Goal: Check status: Check status

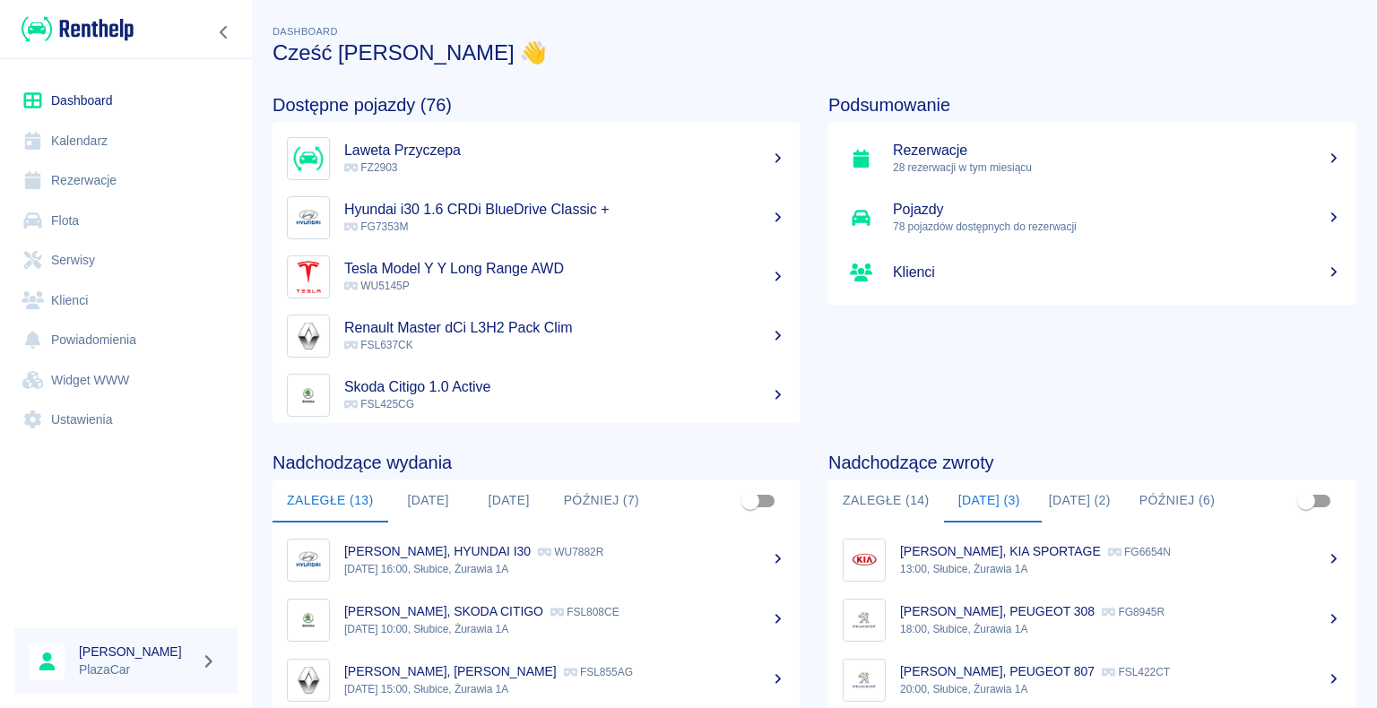
scroll to position [226, 0]
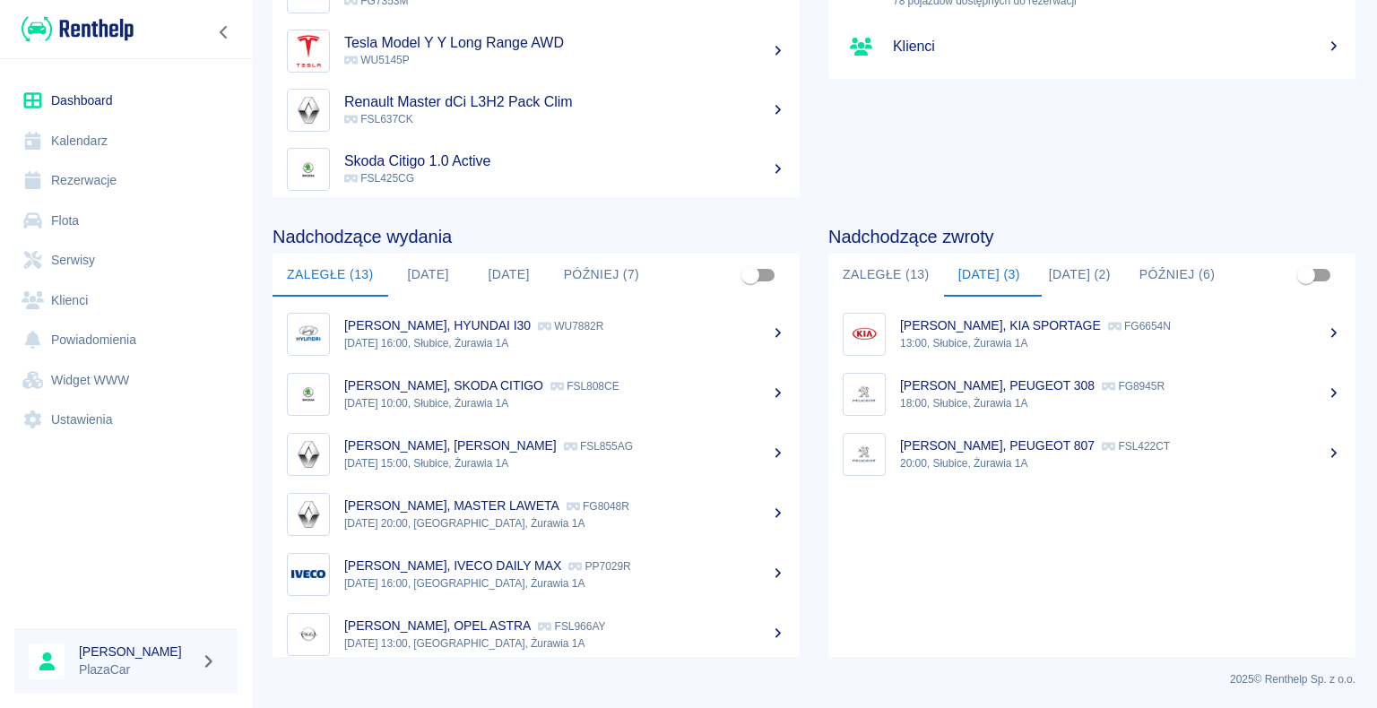
click at [977, 335] on p "13:00, Słubice, Żurawia 1A" at bounding box center [1120, 343] width 441 height 16
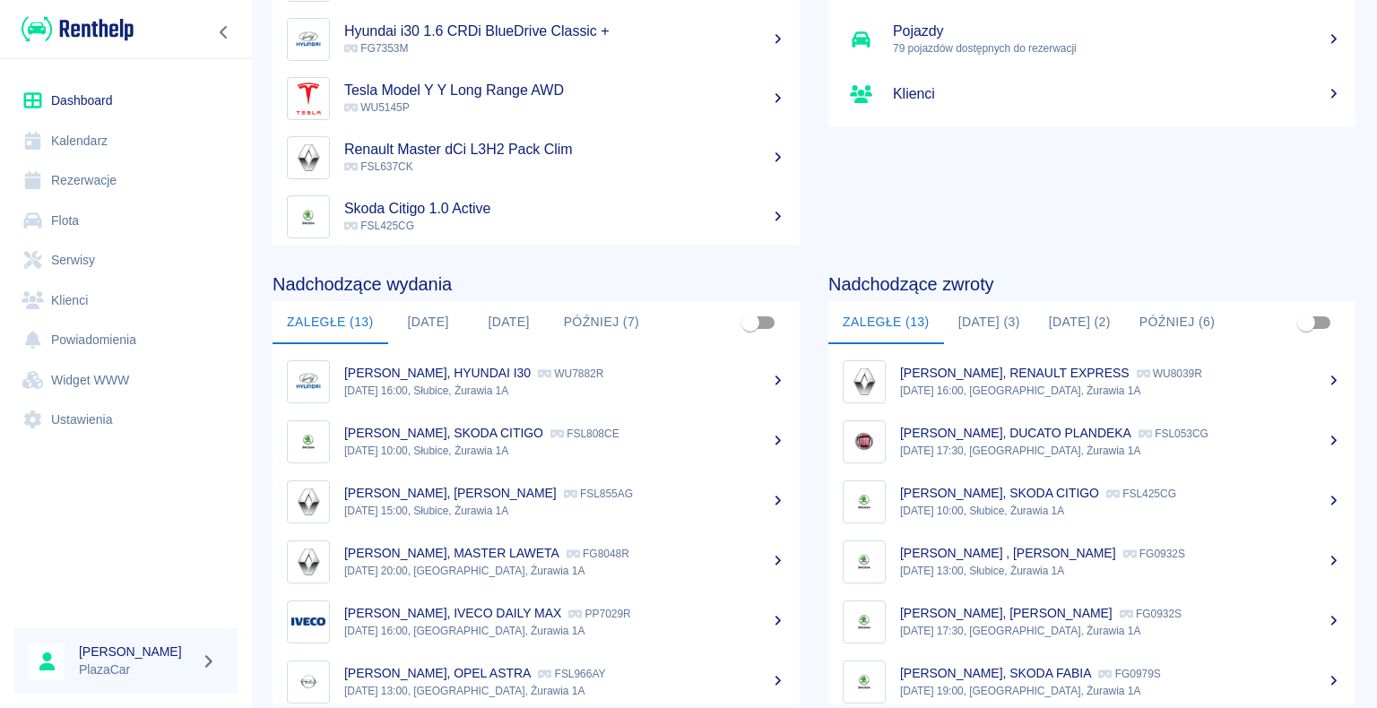
scroll to position [179, 0]
click at [973, 319] on button "[DATE] (3)" at bounding box center [989, 321] width 91 height 43
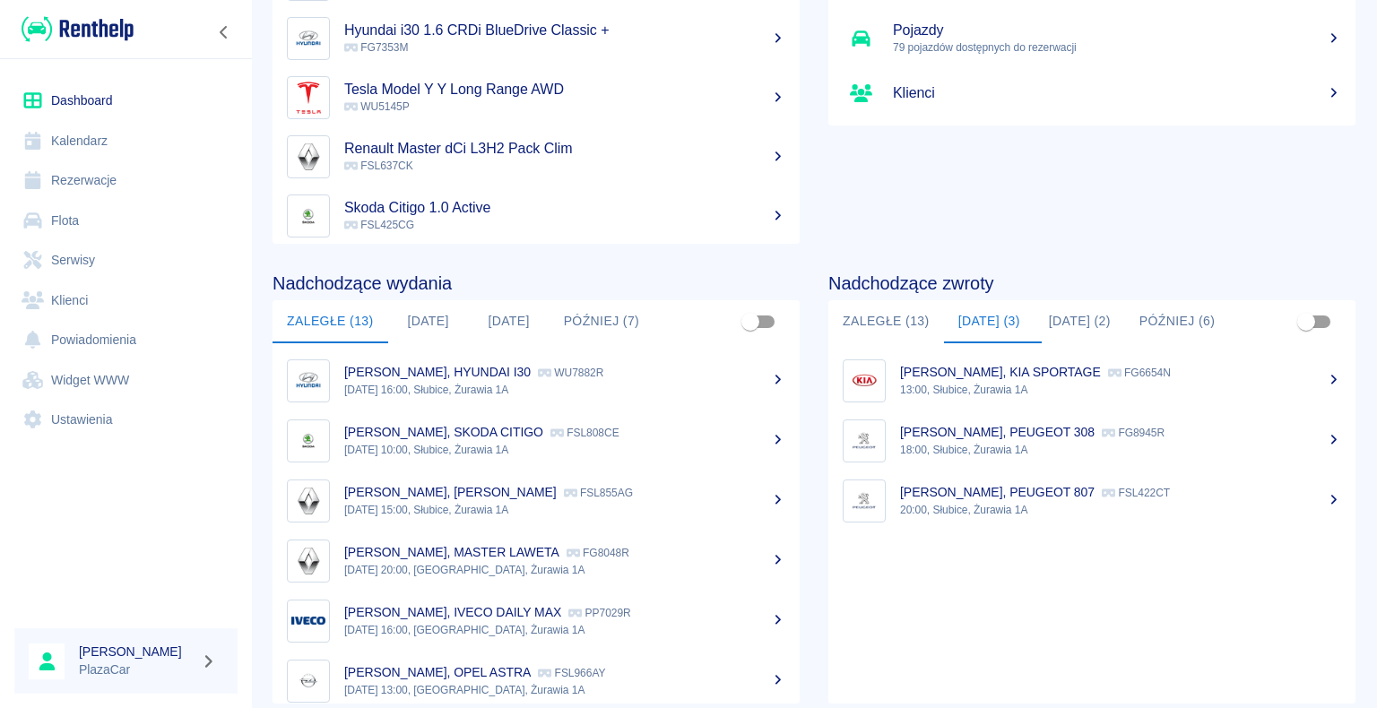
click at [1004, 435] on p "[PERSON_NAME], PEUGEOT 308" at bounding box center [997, 432] width 194 height 14
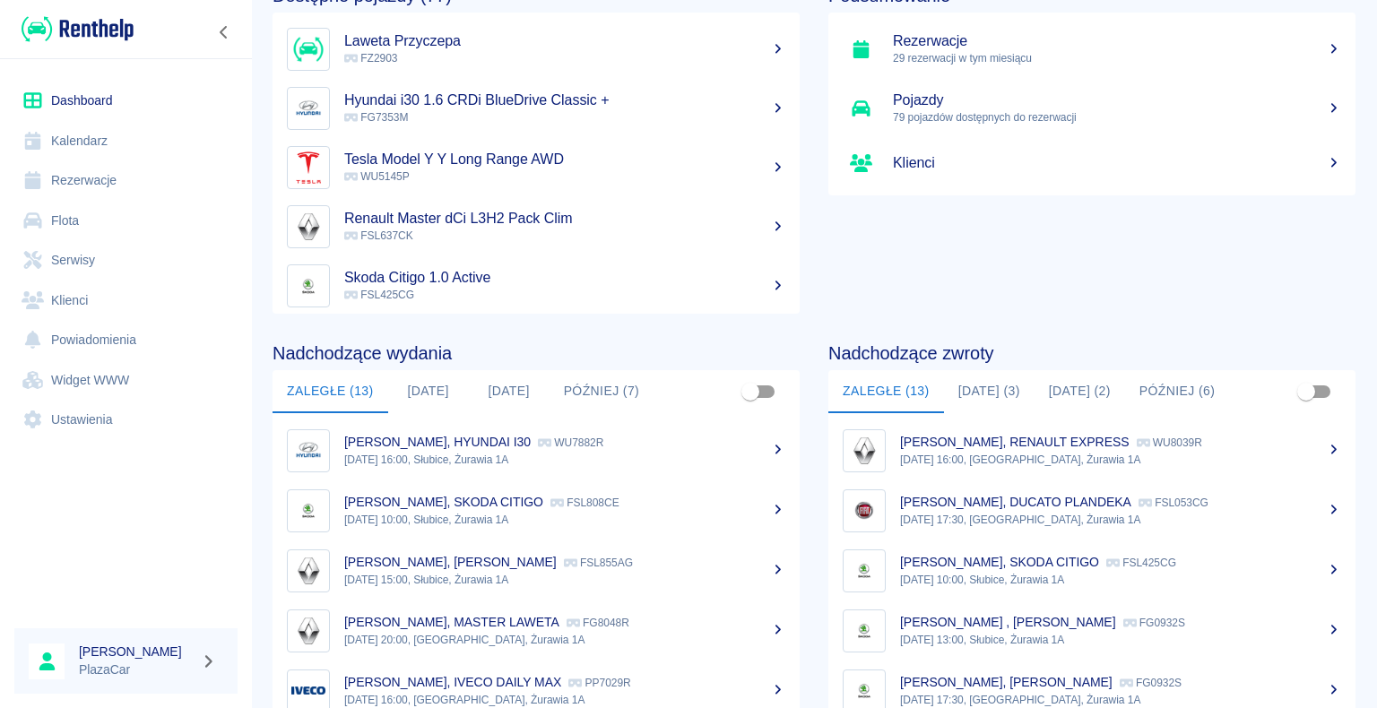
scroll to position [226, 0]
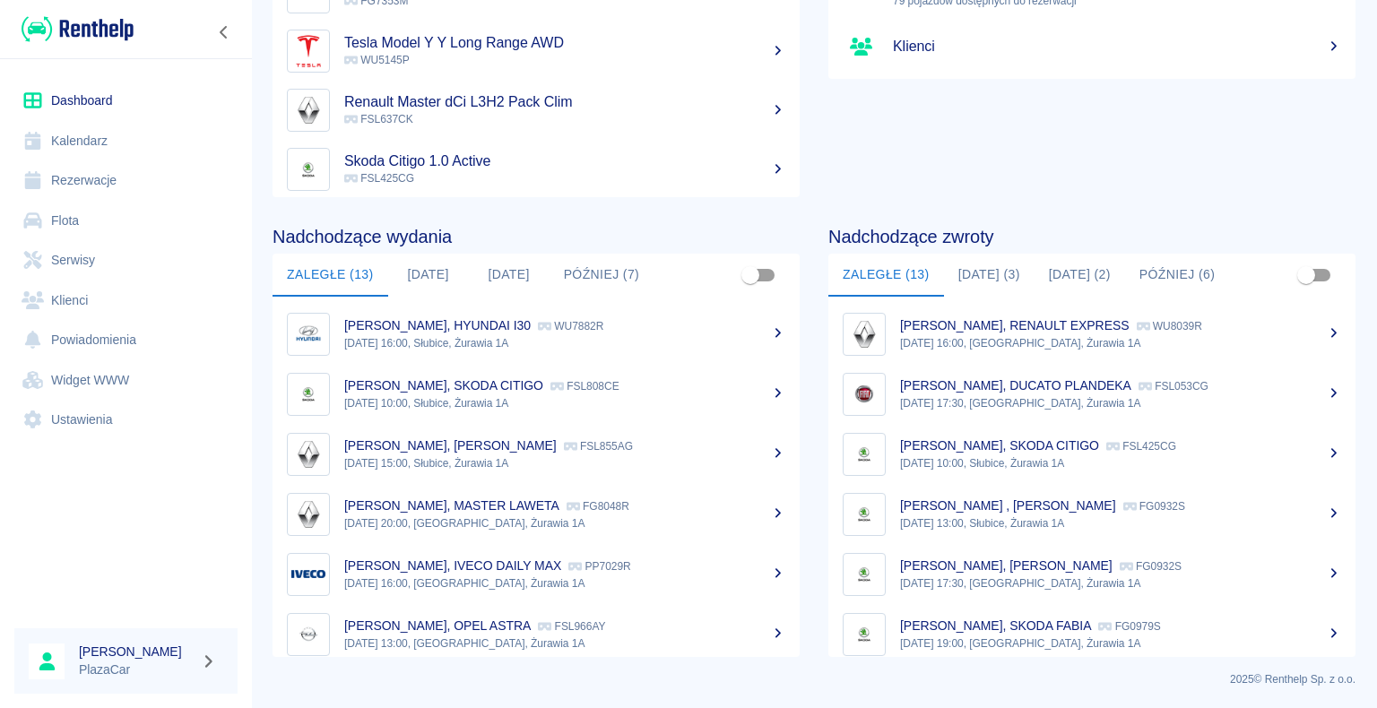
click at [969, 273] on button "[DATE] (3)" at bounding box center [989, 275] width 91 height 43
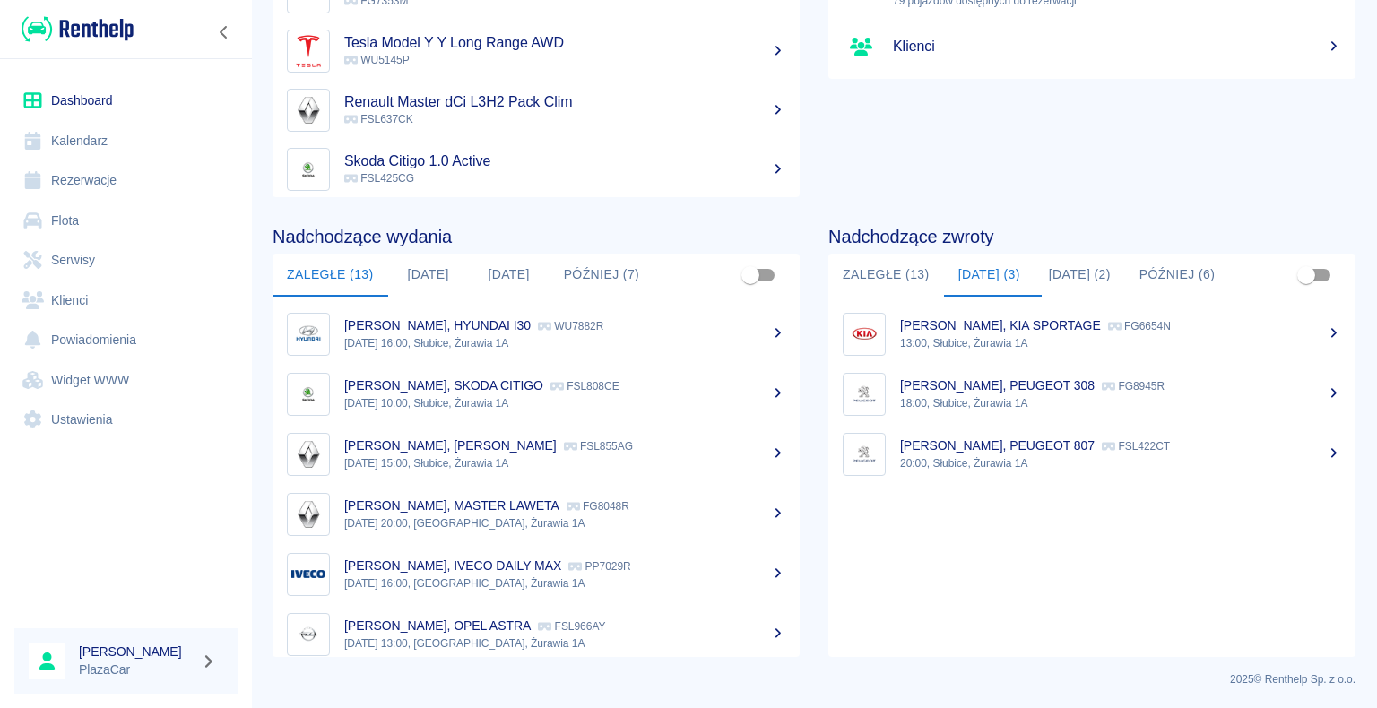
click at [977, 455] on p "20:00, Słubice, Żurawia 1A" at bounding box center [1120, 463] width 441 height 16
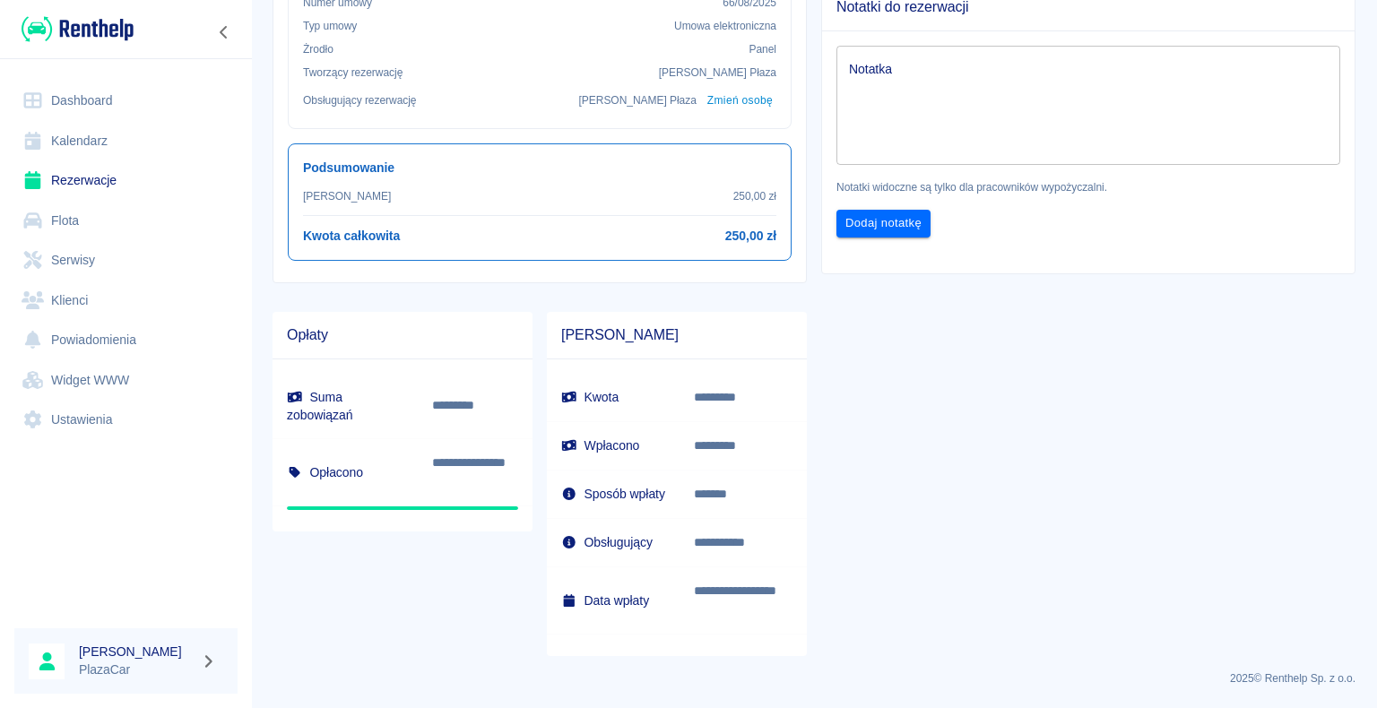
scroll to position [642, 0]
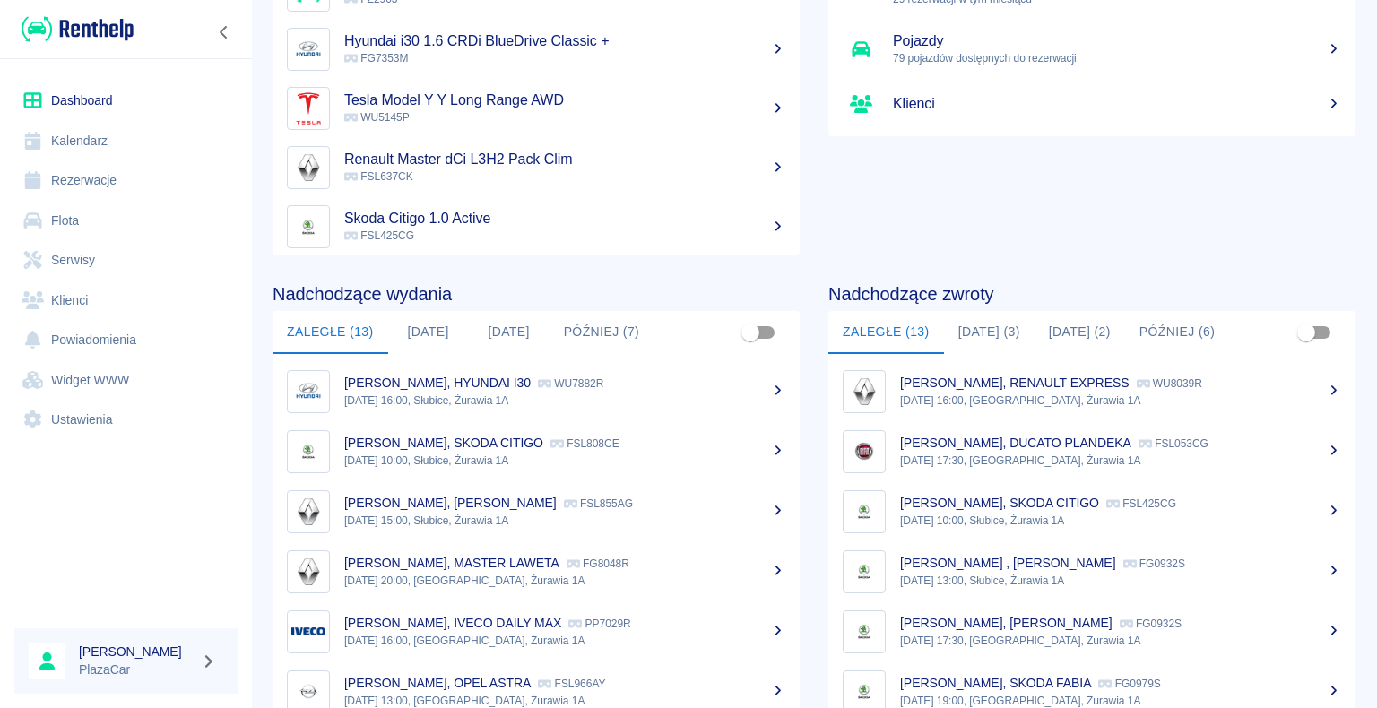
scroll to position [136, 0]
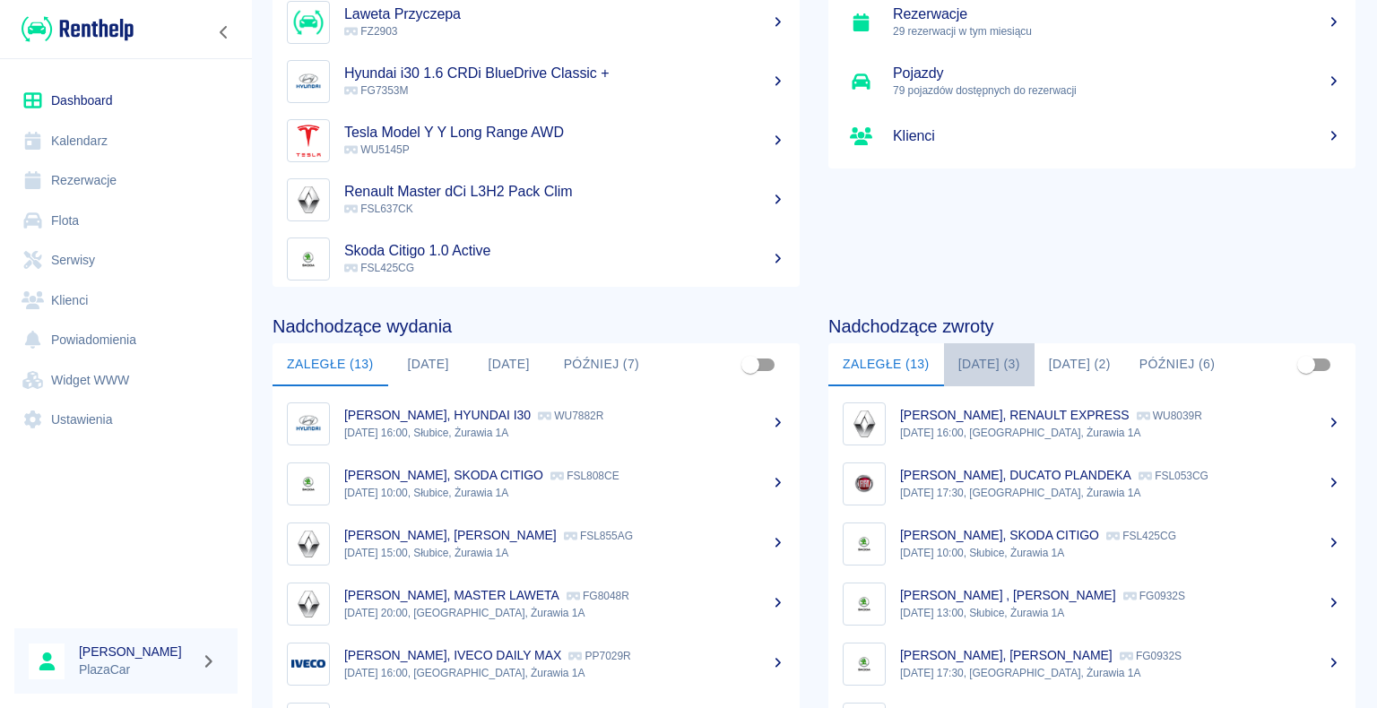
click at [989, 363] on button "[DATE] (3)" at bounding box center [989, 364] width 91 height 43
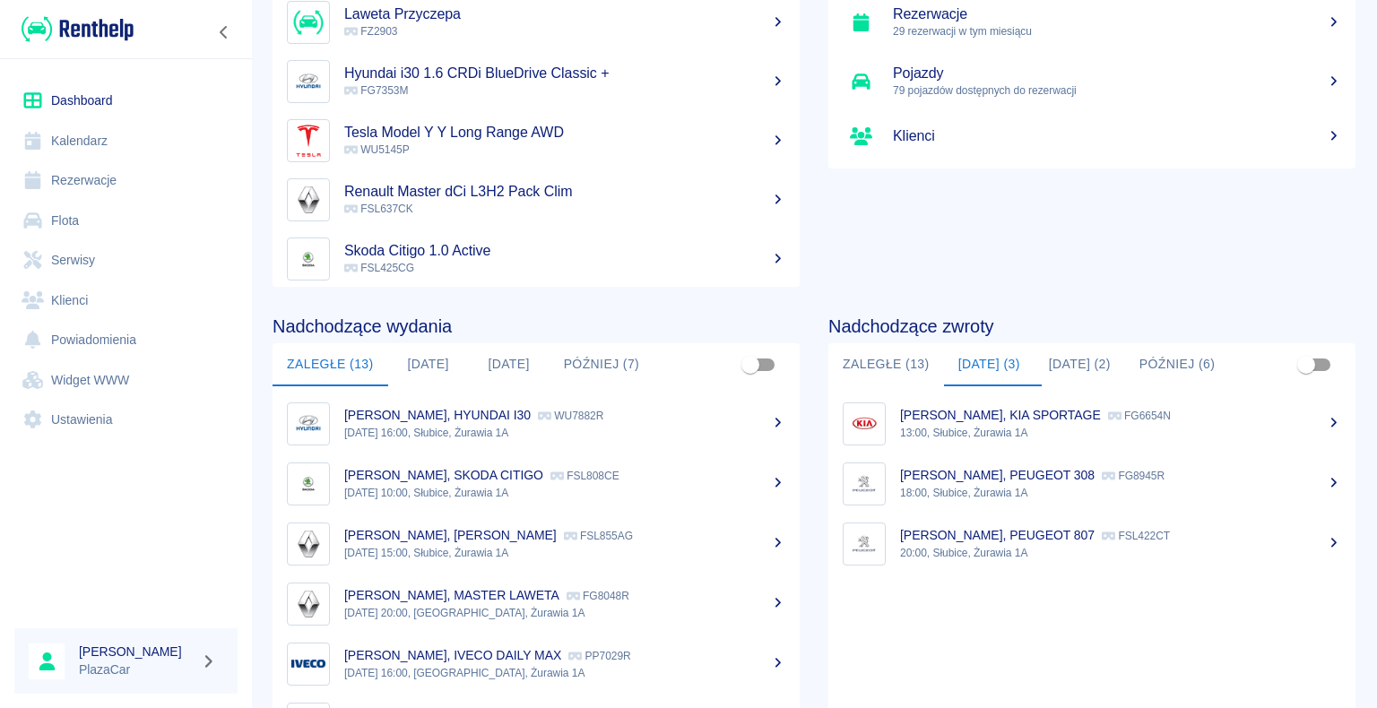
click at [997, 538] on p "[PERSON_NAME], PEUGEOT 807" at bounding box center [997, 535] width 194 height 14
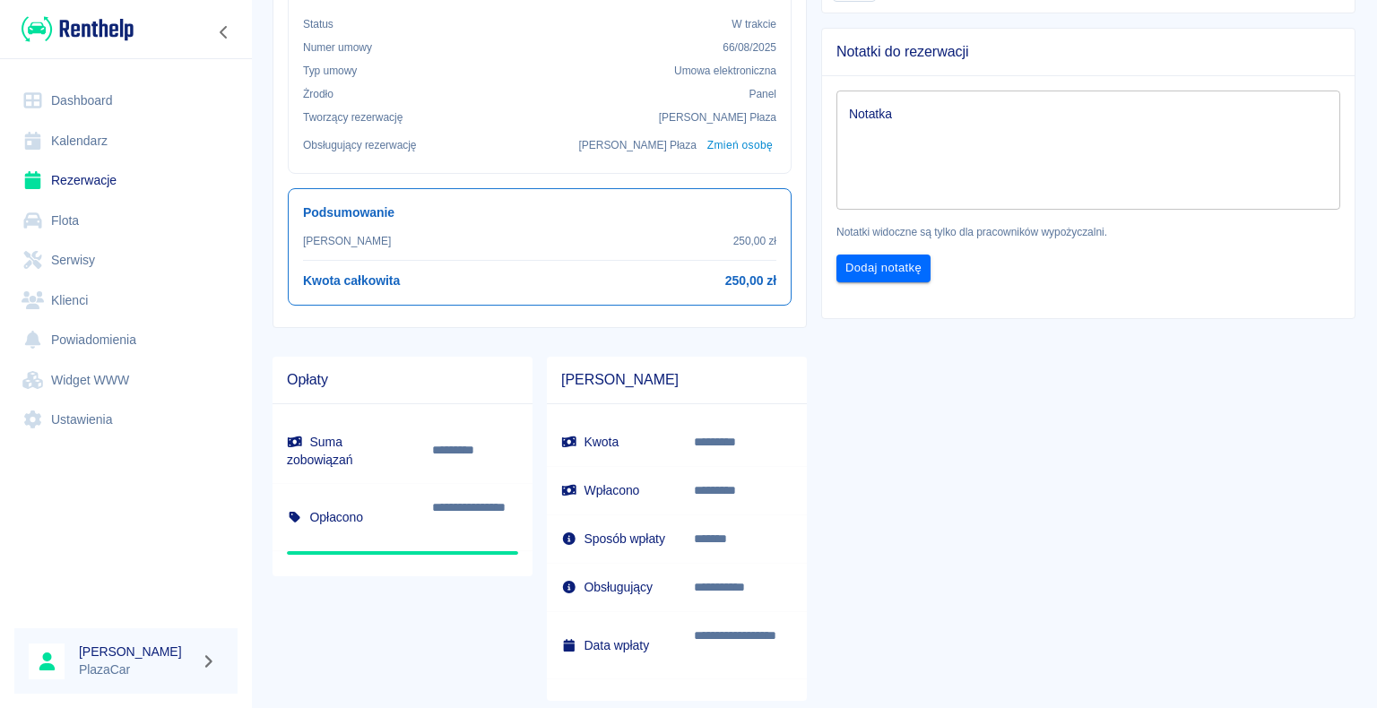
scroll to position [552, 0]
